Goal: Task Accomplishment & Management: Use online tool/utility

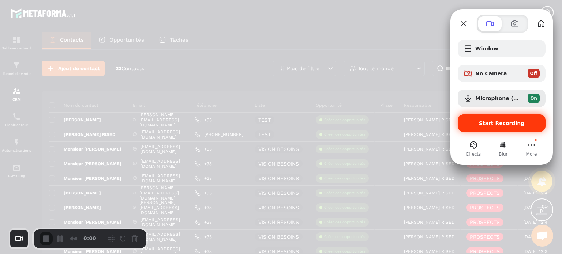
click at [487, 125] on span "Start Recording" at bounding box center [502, 123] width 46 height 6
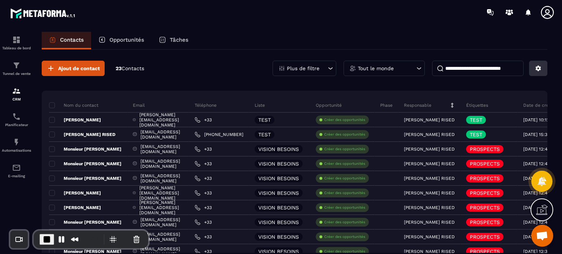
click at [538, 73] on button at bounding box center [538, 68] width 18 height 15
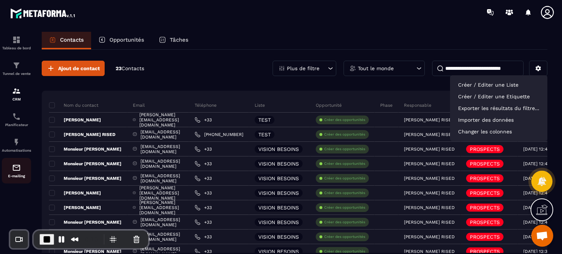
click at [14, 178] on p "E-mailing" at bounding box center [16, 176] width 29 height 4
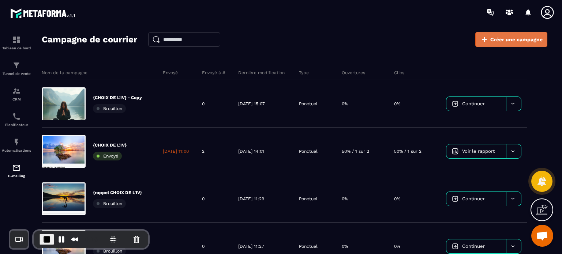
click at [488, 45] on link "Créer une campagne" at bounding box center [511, 39] width 72 height 15
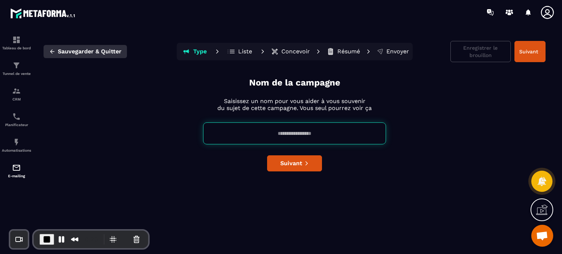
click at [54, 49] on icon "button" at bounding box center [52, 51] width 7 height 7
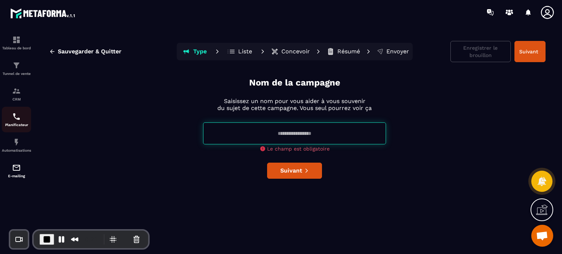
click at [14, 125] on p "Planificateur" at bounding box center [16, 125] width 29 height 4
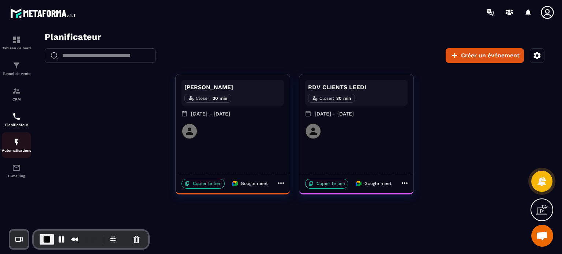
click at [14, 149] on div "Automatisations" at bounding box center [16, 145] width 29 height 15
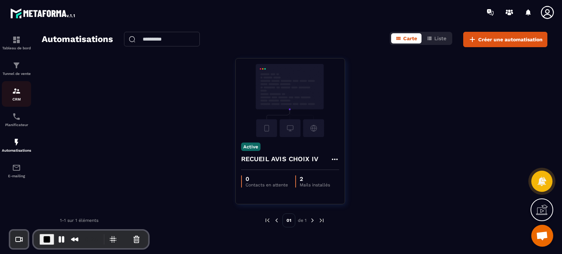
click at [15, 94] on img at bounding box center [16, 91] width 9 height 9
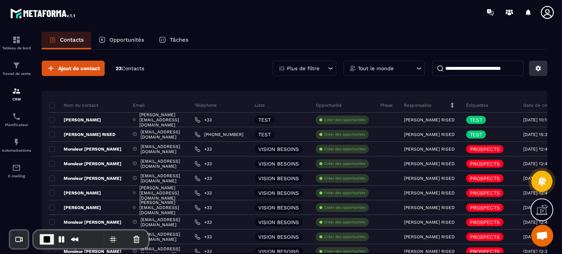
click at [534, 64] on button at bounding box center [538, 68] width 18 height 15
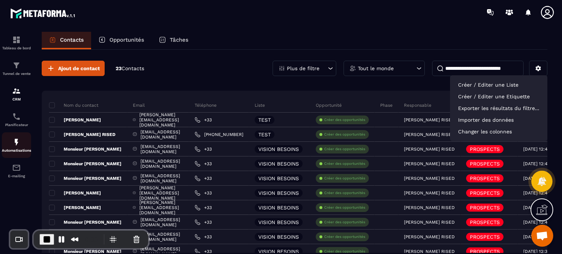
click at [10, 152] on p "Automatisations" at bounding box center [16, 151] width 29 height 4
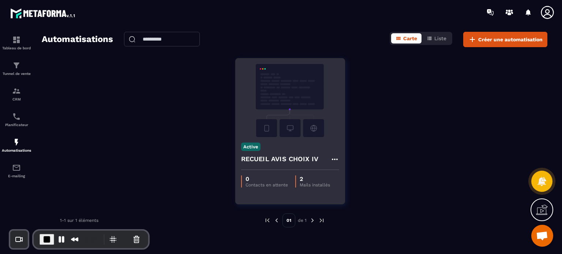
click at [271, 156] on h4 "RECUEIL AVIS CHOIX IV" at bounding box center [280, 159] width 78 height 10
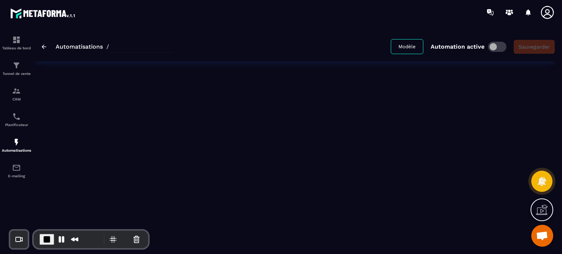
type input "**********"
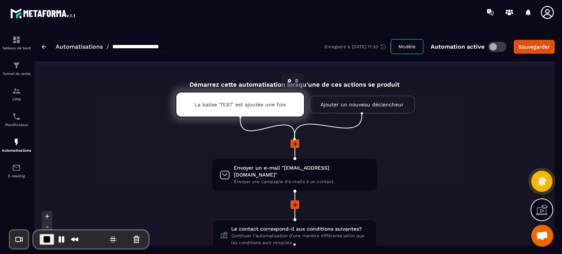
click at [227, 100] on div "La balise 'TEST' est ajoutée une fois" at bounding box center [240, 105] width 129 height 26
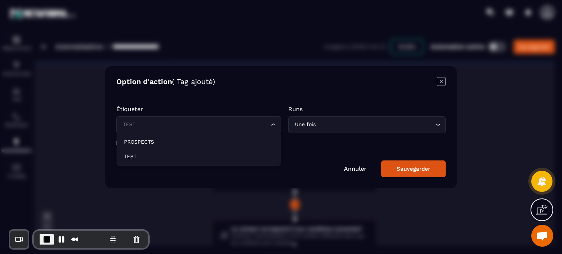
click at [200, 124] on input "Search for option" at bounding box center [195, 125] width 148 height 8
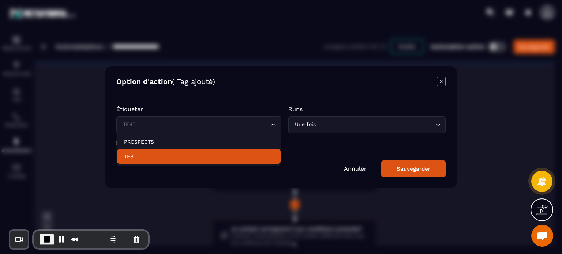
click at [159, 153] on p "TEST" at bounding box center [198, 156] width 149 height 7
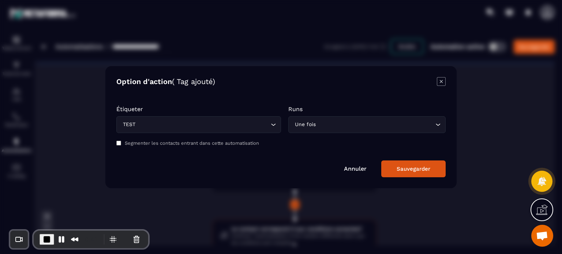
click at [402, 171] on div "Sauvegarder" at bounding box center [414, 169] width 34 height 7
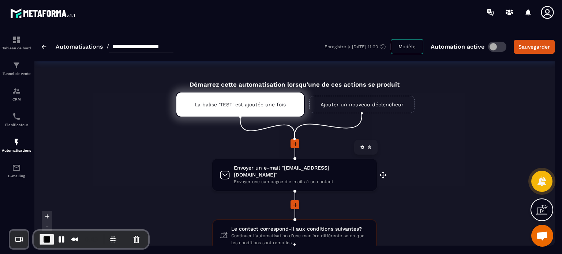
click at [278, 179] on span "Envoyer une campagne d'e-mails à un contact." at bounding box center [302, 182] width 136 height 7
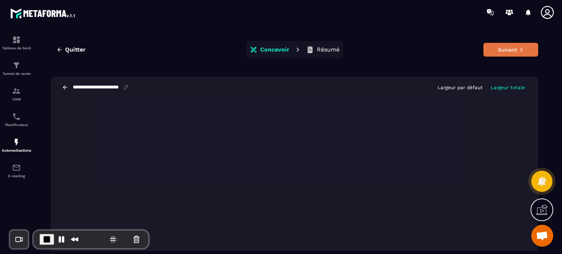
click at [505, 49] on button "Suivant" at bounding box center [510, 50] width 55 height 14
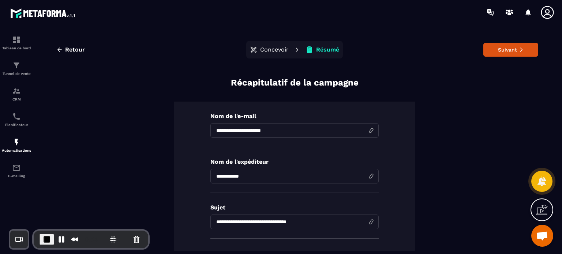
drag, startPoint x: 295, startPoint y: 131, endPoint x: 197, endPoint y: 127, distance: 98.1
click at [197, 127] on div "**********" at bounding box center [294, 210] width 241 height 217
type input "******"
click at [513, 46] on button "Suivant" at bounding box center [510, 50] width 55 height 14
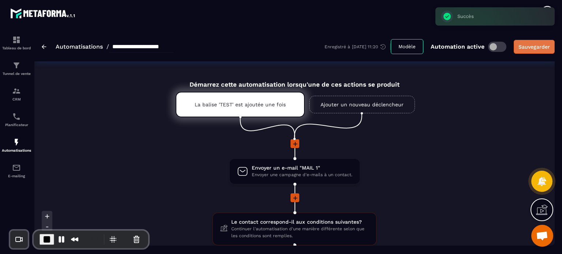
click at [527, 51] on button "Sauvegarder" at bounding box center [534, 47] width 41 height 14
click at [457, 148] on div at bounding box center [294, 144] width 371 height 10
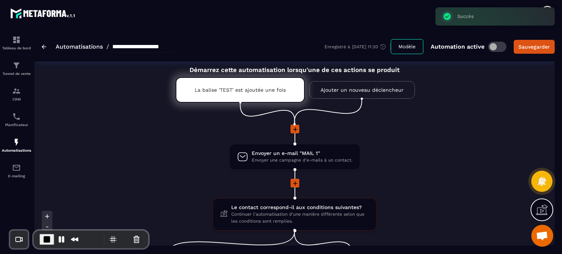
scroll to position [59, 0]
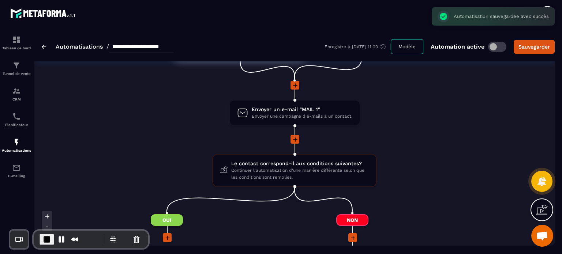
click at [161, 147] on li at bounding box center [294, 144] width 371 height 19
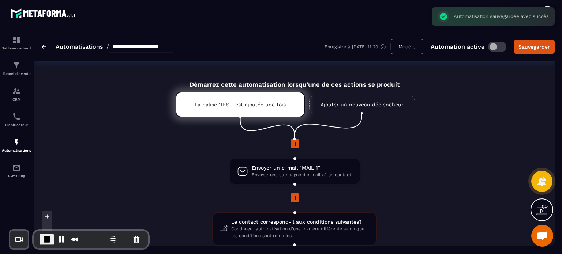
scroll to position [0, 0]
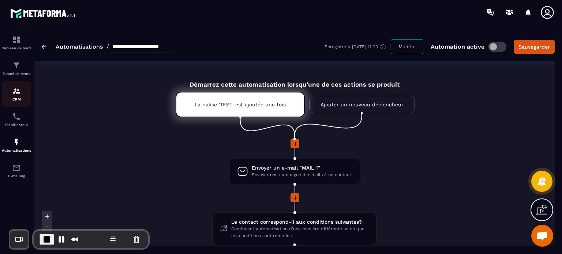
click at [10, 97] on div "CRM" at bounding box center [16, 94] width 29 height 15
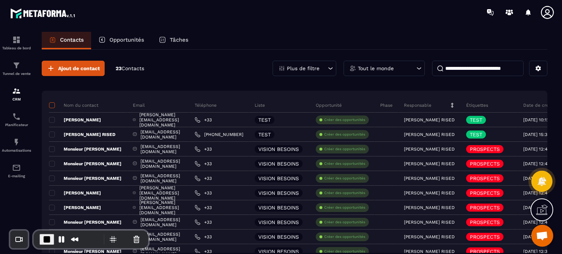
click at [51, 103] on span at bounding box center [52, 105] width 6 height 6
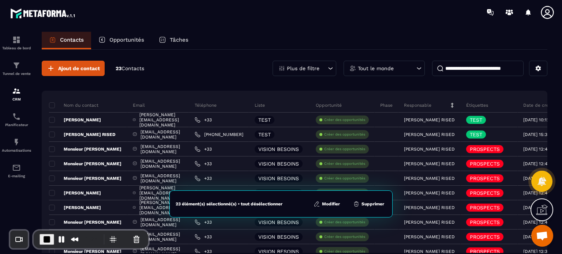
click at [325, 201] on button "Modifier" at bounding box center [326, 203] width 31 height 7
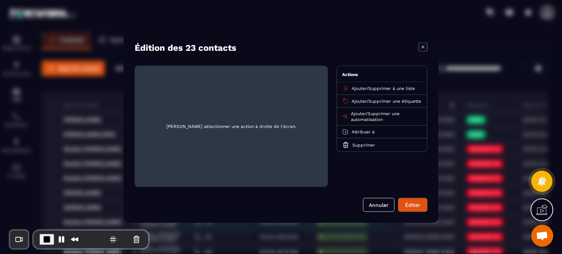
click at [356, 116] on span "Ajouter" at bounding box center [358, 113] width 15 height 5
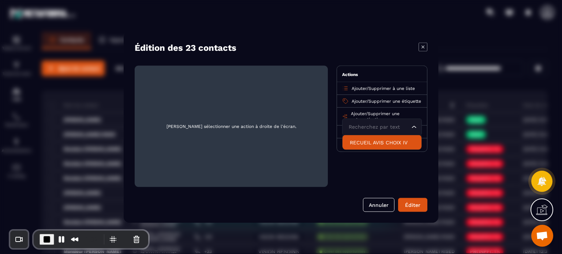
click at [423, 46] on icon "Modal window" at bounding box center [423, 46] width 9 height 9
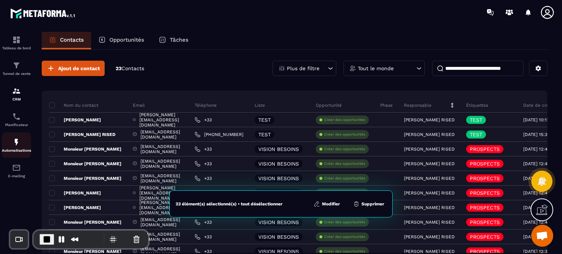
click at [10, 153] on p "Automatisations" at bounding box center [16, 151] width 29 height 4
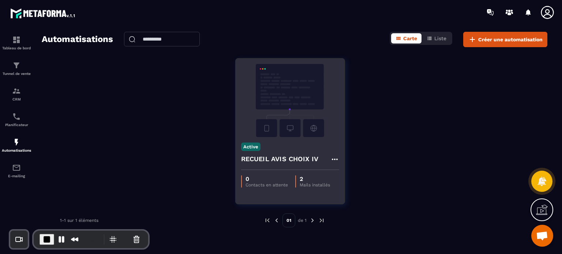
click at [277, 162] on h4 "RECUEIL AVIS CHOIX IV" at bounding box center [280, 159] width 78 height 10
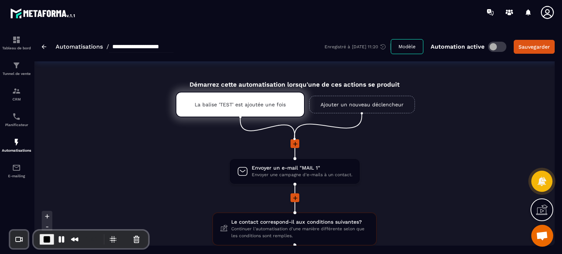
click at [296, 197] on icon at bounding box center [295, 198] width 7 height 7
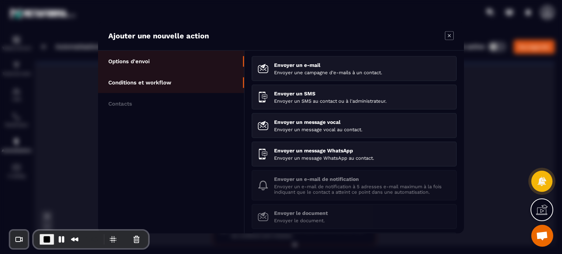
click at [151, 84] on p "Conditions et workflow" at bounding box center [139, 82] width 63 height 7
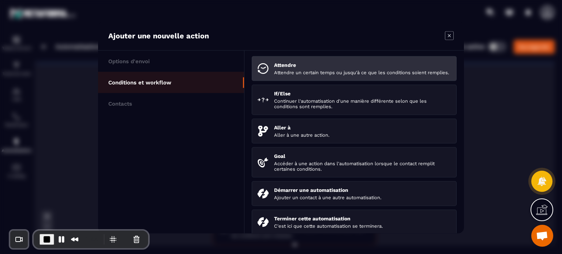
click at [280, 75] on p "Attendre un certain temps ou jusqu'à ce que les conditions soient remplies." at bounding box center [362, 72] width 177 height 5
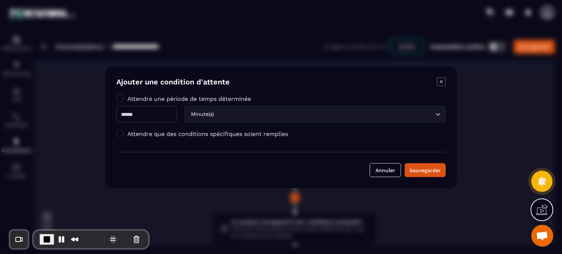
click at [149, 109] on input "Modal window" at bounding box center [146, 114] width 61 height 17
type input "*"
click at [251, 122] on div "Minute(s) Loading..." at bounding box center [314, 114] width 261 height 17
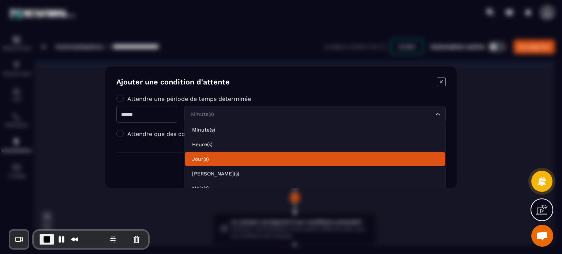
click at [230, 160] on p "Jour(s)" at bounding box center [315, 158] width 246 height 7
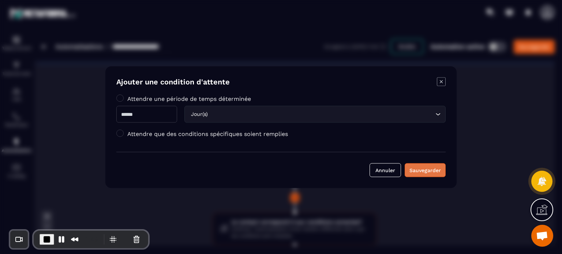
click at [412, 168] on div "Sauvegarder" at bounding box center [424, 169] width 31 height 7
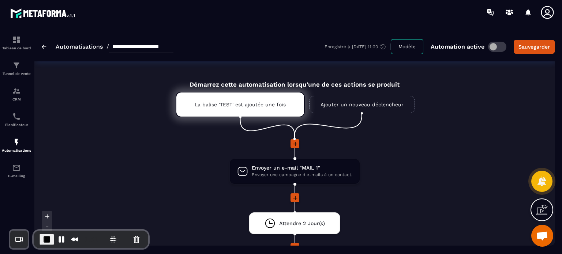
click at [202, 207] on li at bounding box center [294, 203] width 371 height 19
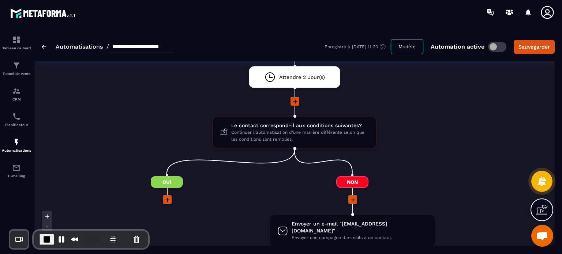
scroll to position [132, 0]
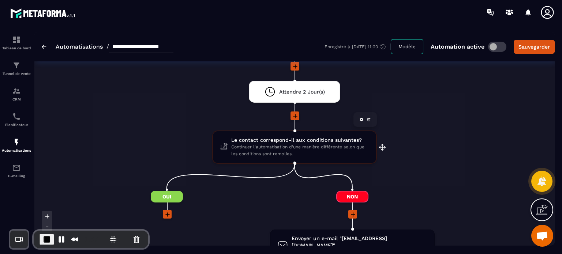
click at [247, 148] on span "Continuer l'automatisation d'une manière différente selon que les conditions so…" at bounding box center [300, 151] width 138 height 14
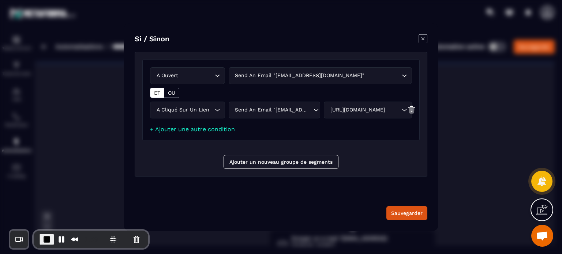
click at [304, 69] on div "Send an email "[EMAIL_ADDRESS][DOMAIN_NAME]" Loading..." at bounding box center [320, 75] width 183 height 17
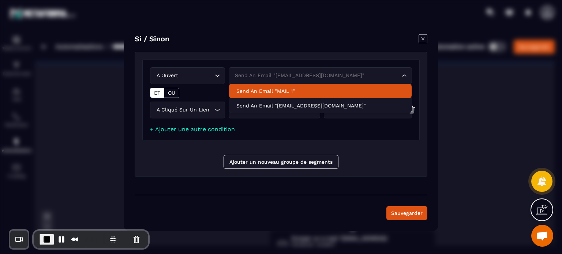
click at [280, 90] on p "Send an email "MAIL 1"" at bounding box center [320, 90] width 168 height 7
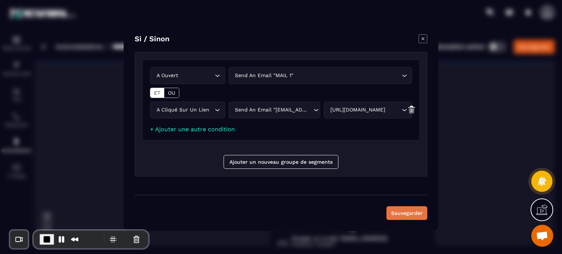
click at [409, 209] on button "Sauvegarder" at bounding box center [406, 213] width 41 height 14
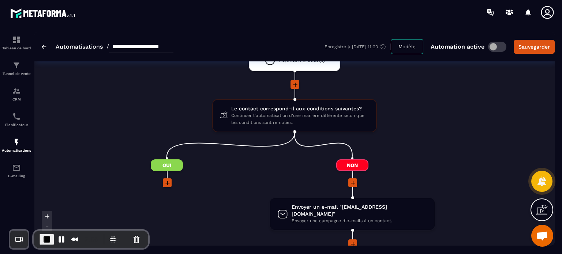
scroll to position [205, 0]
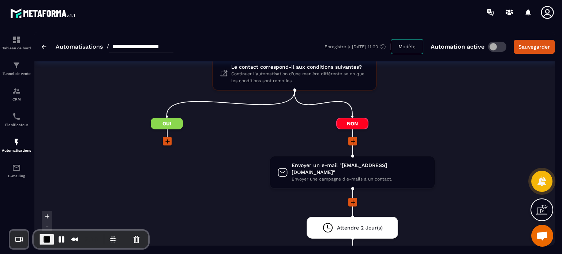
click at [167, 141] on icon at bounding box center [167, 141] width 4 height 4
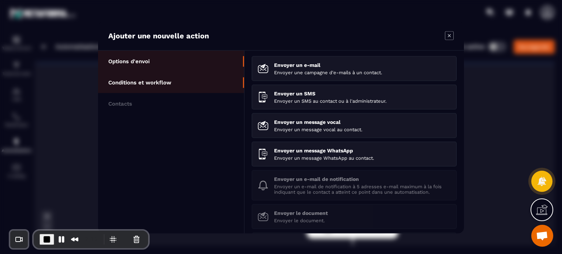
click at [147, 93] on li "Conditions et workflow" at bounding box center [171, 103] width 146 height 21
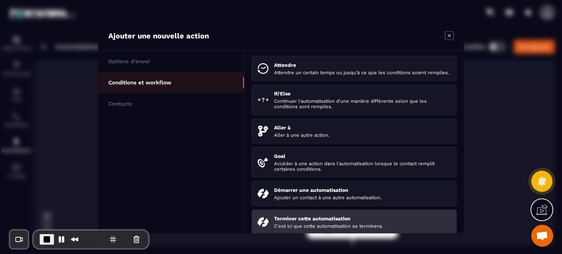
click at [297, 221] on p "Terminer cette automatisation" at bounding box center [362, 218] width 177 height 6
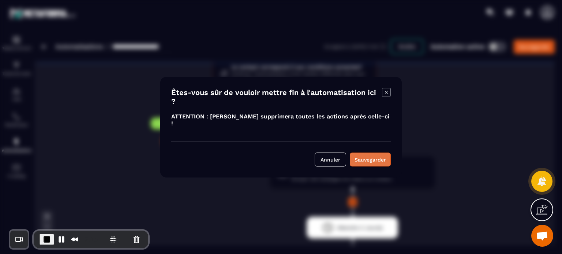
click at [375, 161] on div "Sauvegarder" at bounding box center [369, 159] width 31 height 7
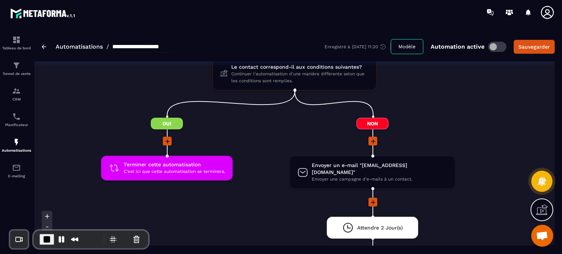
click at [467, 164] on li "Envoyer un e-mail "[EMAIL_ADDRESS][DOMAIN_NAME]" Envoyer une campagne d'e-mails…" at bounding box center [372, 177] width 231 height 42
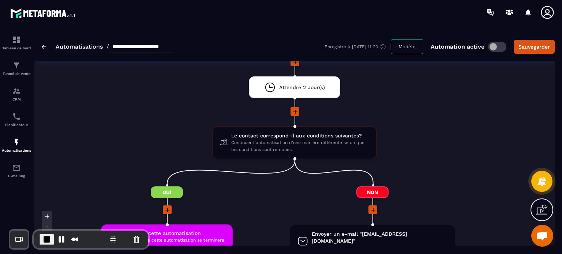
scroll to position [132, 0]
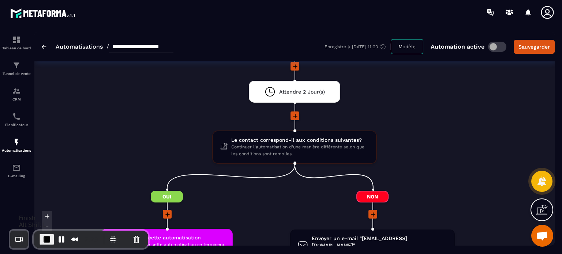
click at [42, 243] on span "End Recording" at bounding box center [46, 239] width 9 height 9
